Goal: Task Accomplishment & Management: Manage account settings

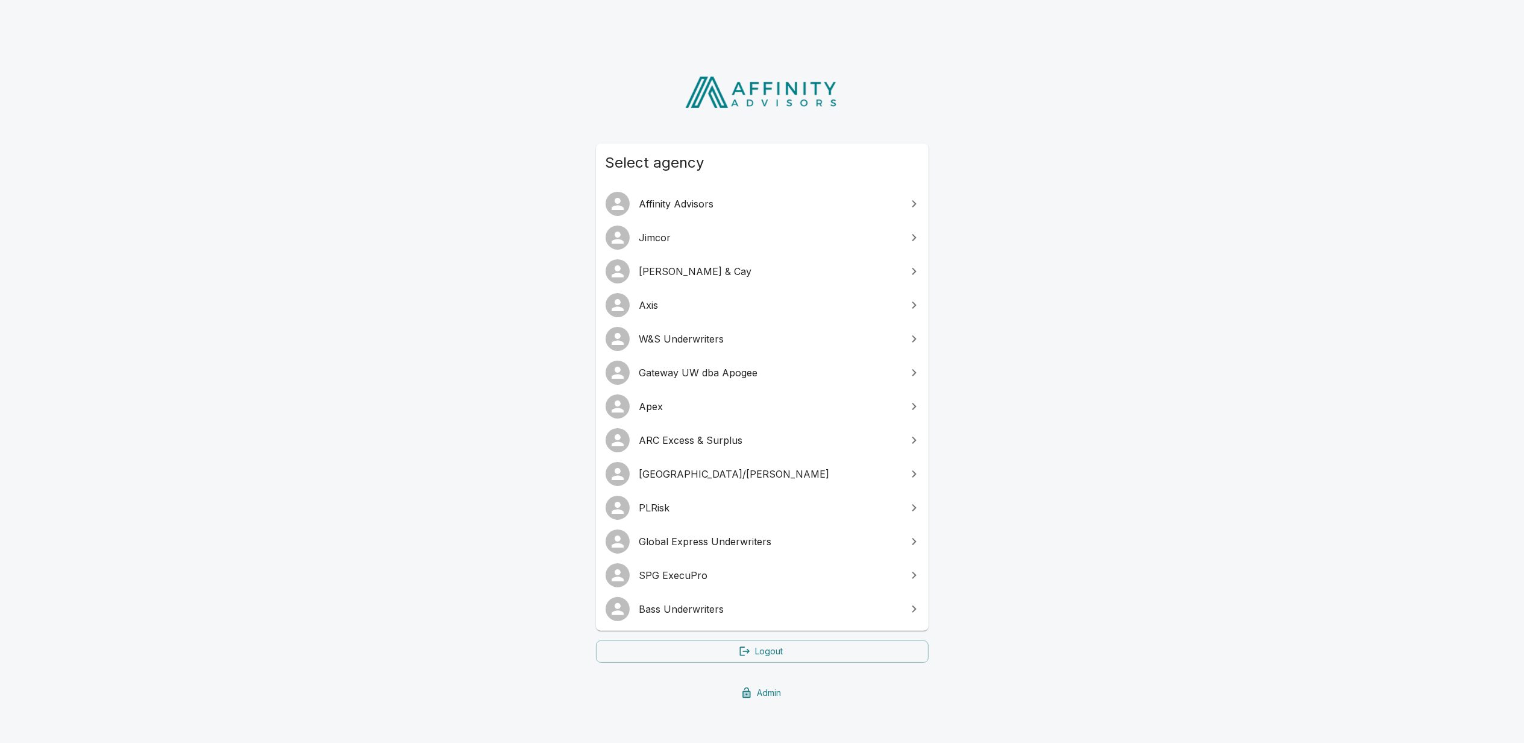
click at [680, 570] on span "SPG ExecuPro" at bounding box center [770, 575] width 260 height 14
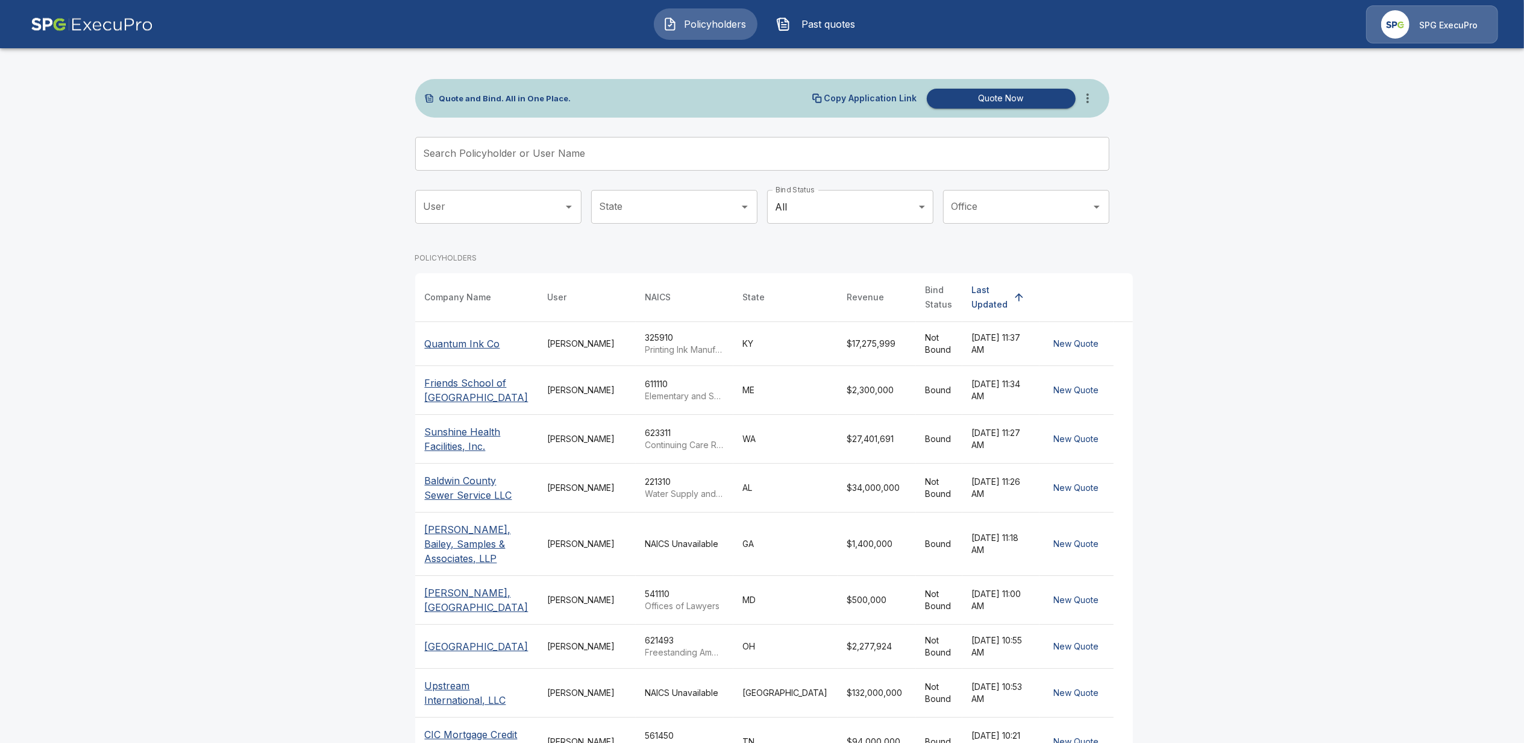
click at [1443, 23] on p "SPG ExecuPro" at bounding box center [1448, 25] width 58 height 12
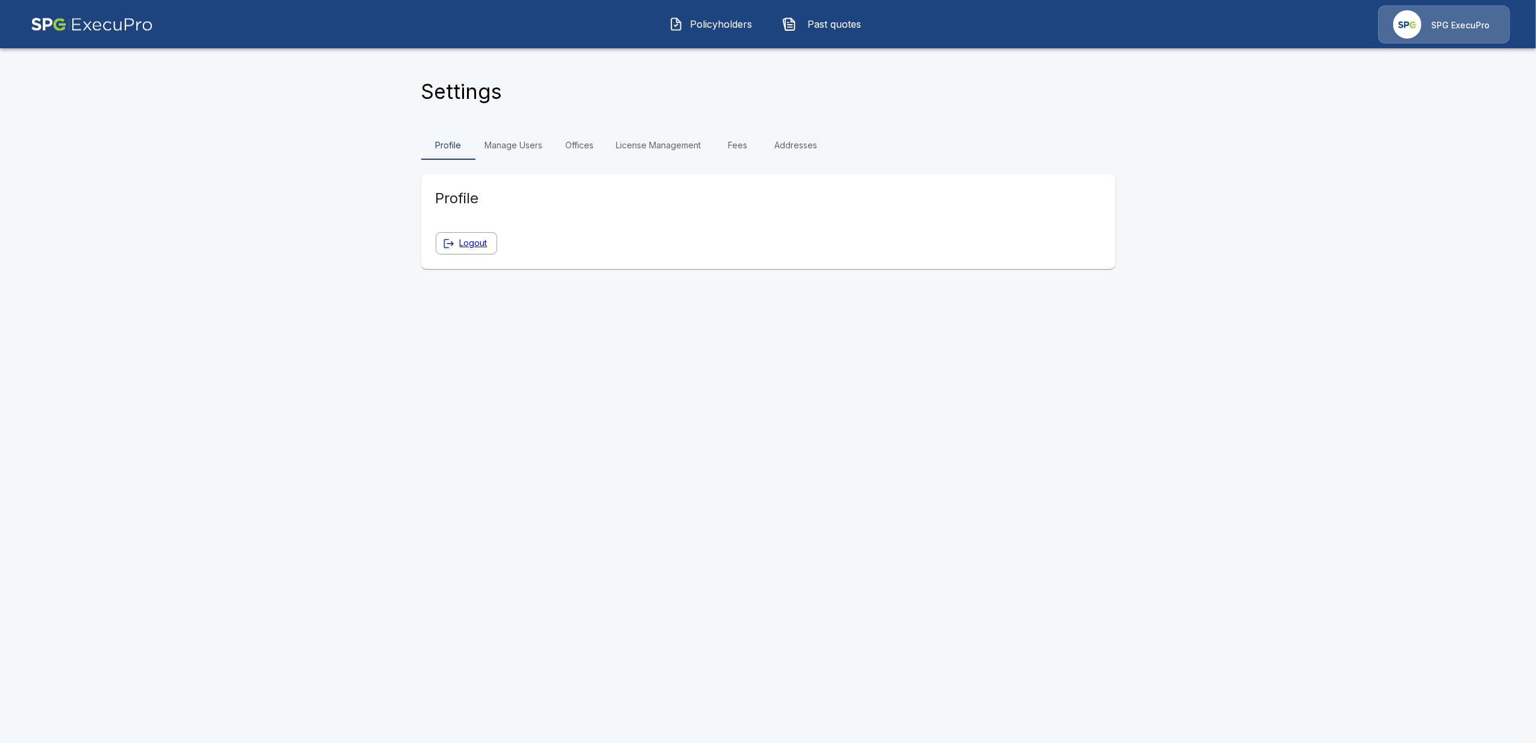
click at [310, 283] on html "Policyholders Past quotes SPG ExecuPro Settings Profile Manage Users Offices Li…" at bounding box center [768, 141] width 1536 height 283
click at [520, 143] on link "Manage Users" at bounding box center [514, 145] width 77 height 29
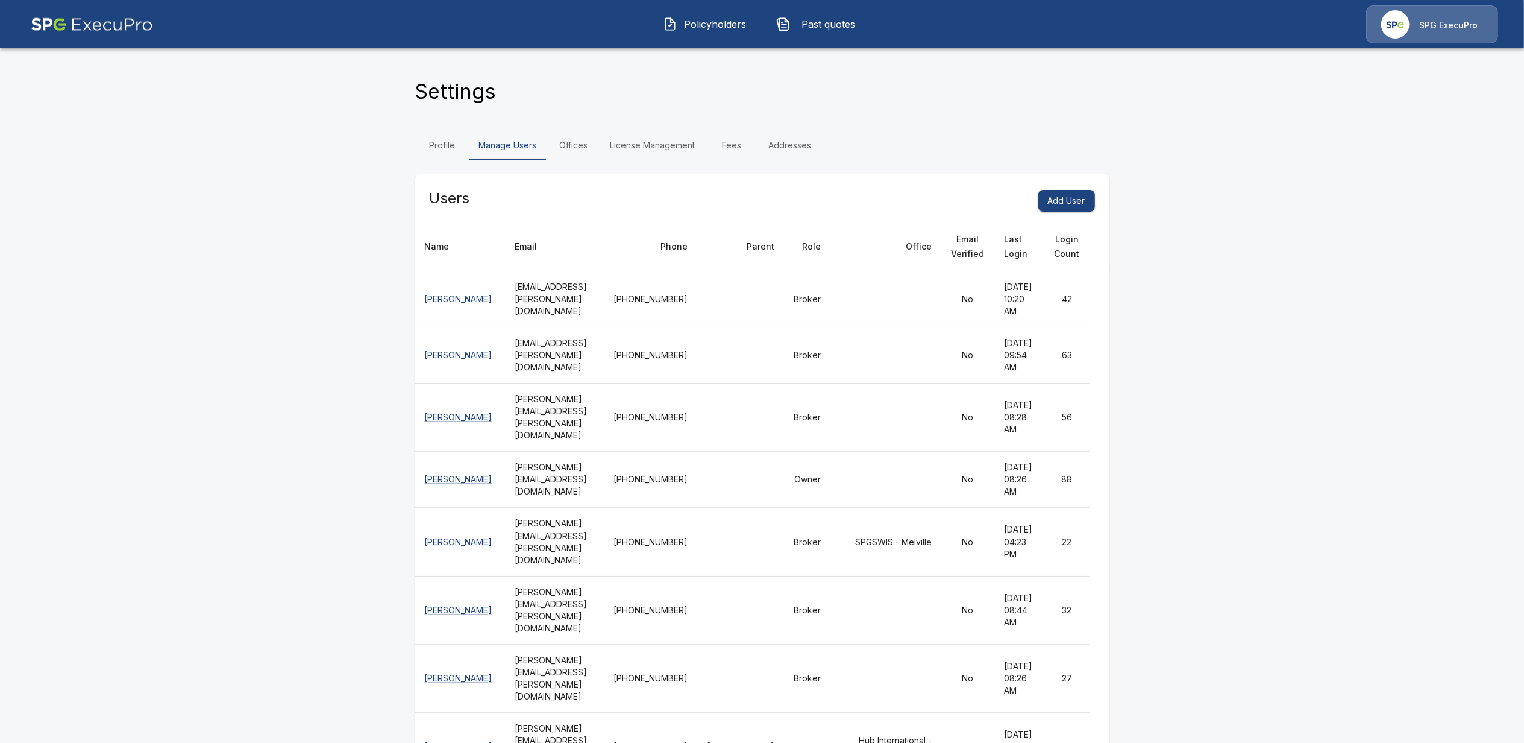
click at [574, 146] on link "Offices" at bounding box center [574, 145] width 54 height 29
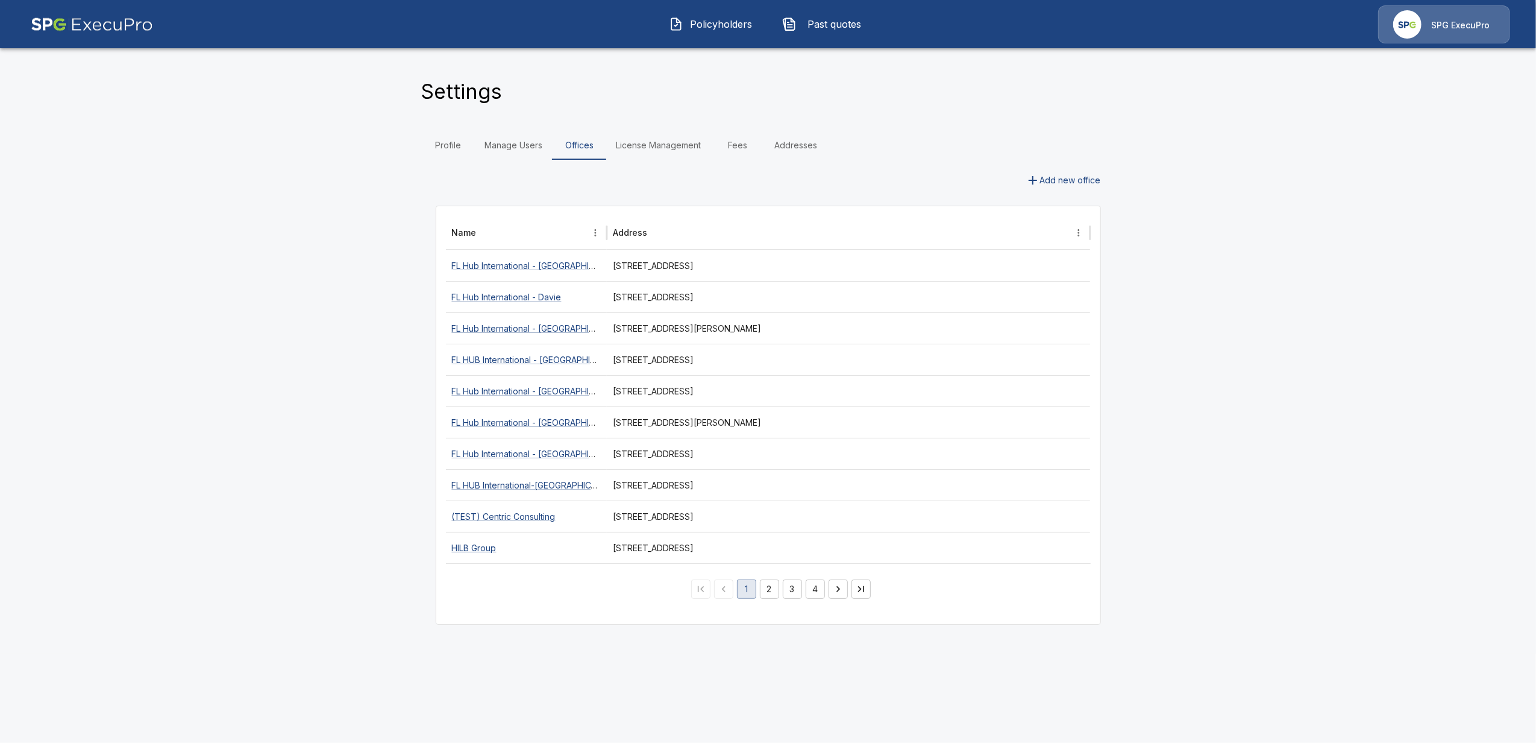
click at [657, 143] on link "License Management" at bounding box center [659, 145] width 104 height 29
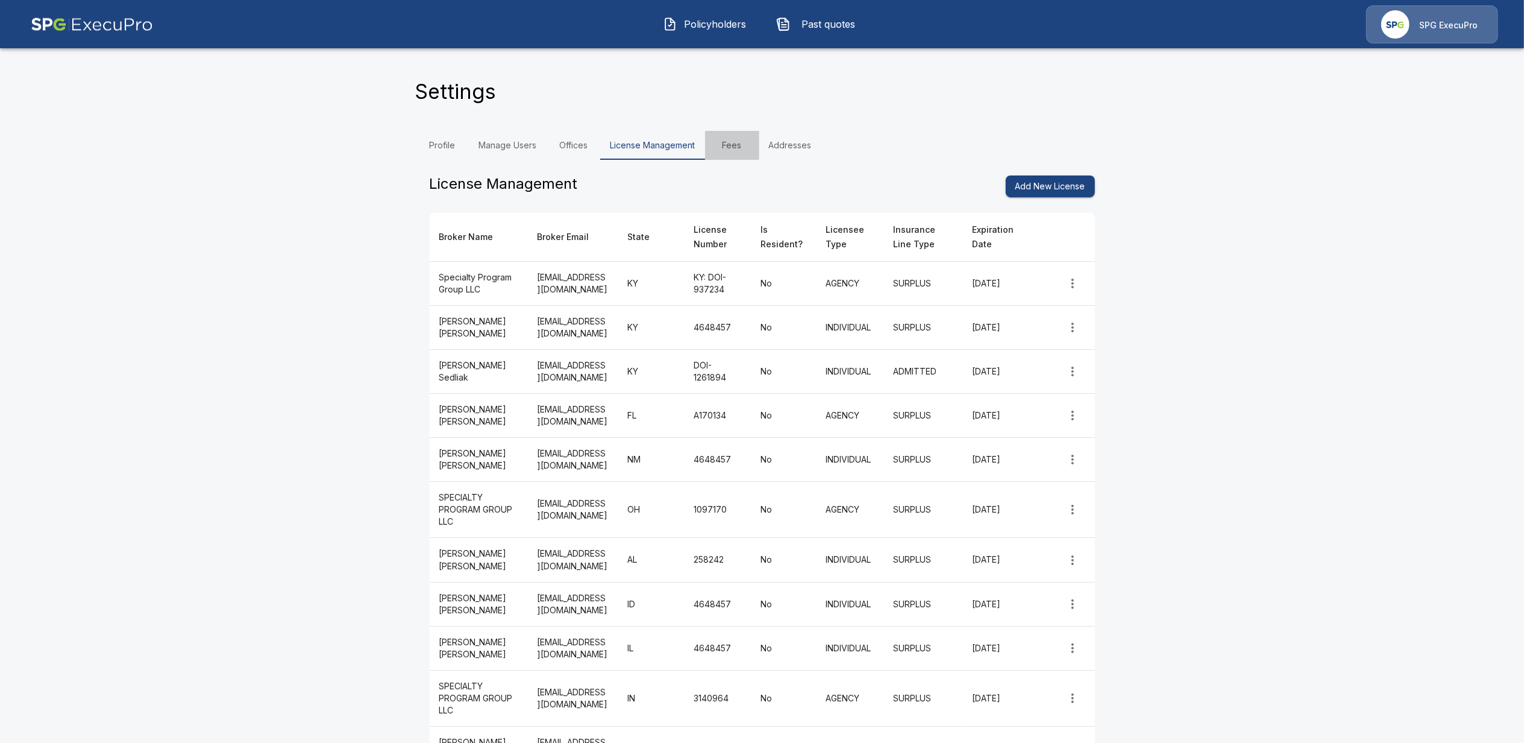
click at [736, 146] on link "Fees" at bounding box center [732, 145] width 54 height 29
